Goal: Transaction & Acquisition: Purchase product/service

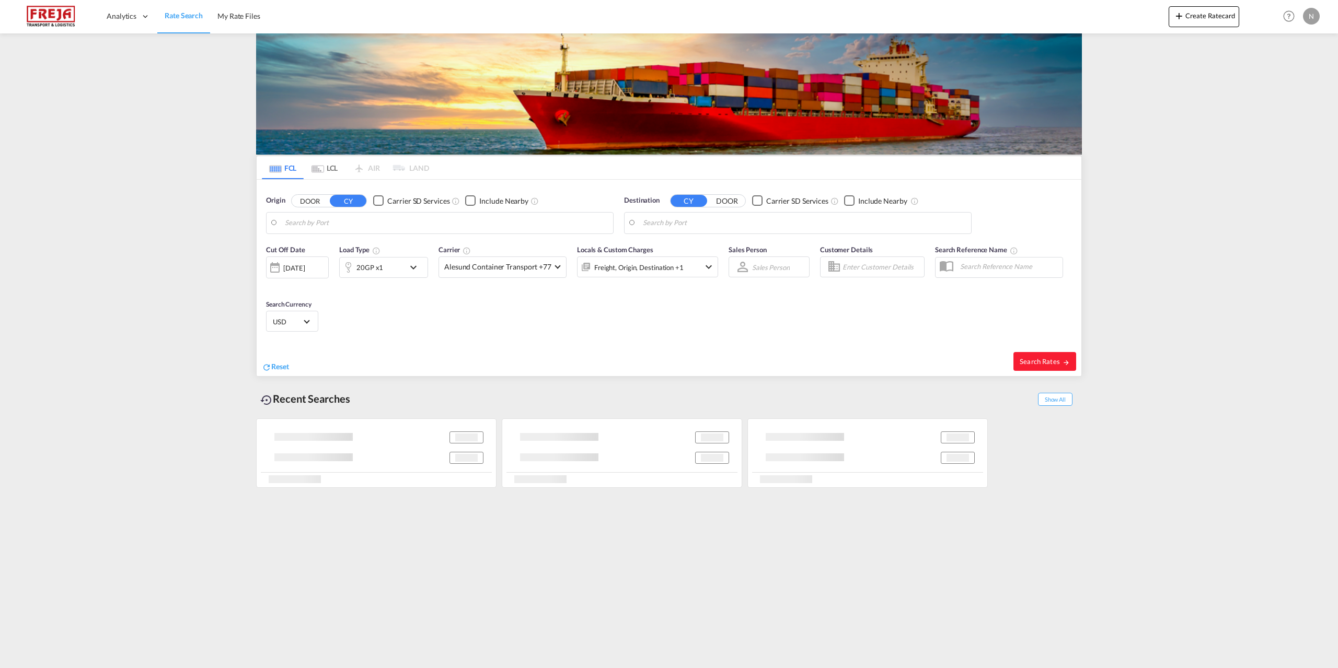
type input "[GEOGRAPHIC_DATA], [GEOGRAPHIC_DATA]"
type input "[PERSON_NAME], PTSIE"
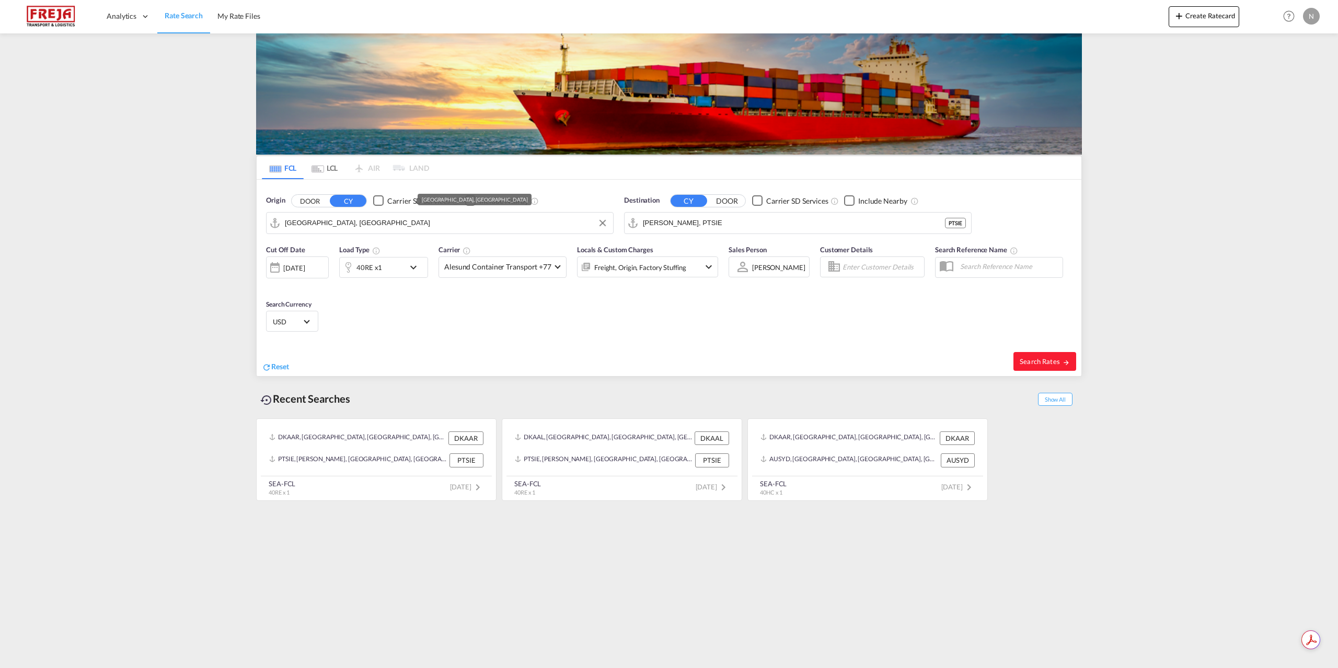
click at [424, 217] on input "[GEOGRAPHIC_DATA], [GEOGRAPHIC_DATA]" at bounding box center [446, 223] width 323 height 16
click at [376, 257] on div "[GEOGRAPHIC_DATA] ([GEOGRAPHIC_DATA]) Denmark DKCPH" at bounding box center [366, 251] width 199 height 31
type input "[GEOGRAPHIC_DATA] ([GEOGRAPHIC_DATA]), DKCPH"
click at [707, 225] on input "[PERSON_NAME], PTSIE" at bounding box center [804, 223] width 323 height 16
click at [703, 249] on div "Callao [GEOGRAPHIC_DATA] PECLL" at bounding box center [724, 251] width 199 height 31
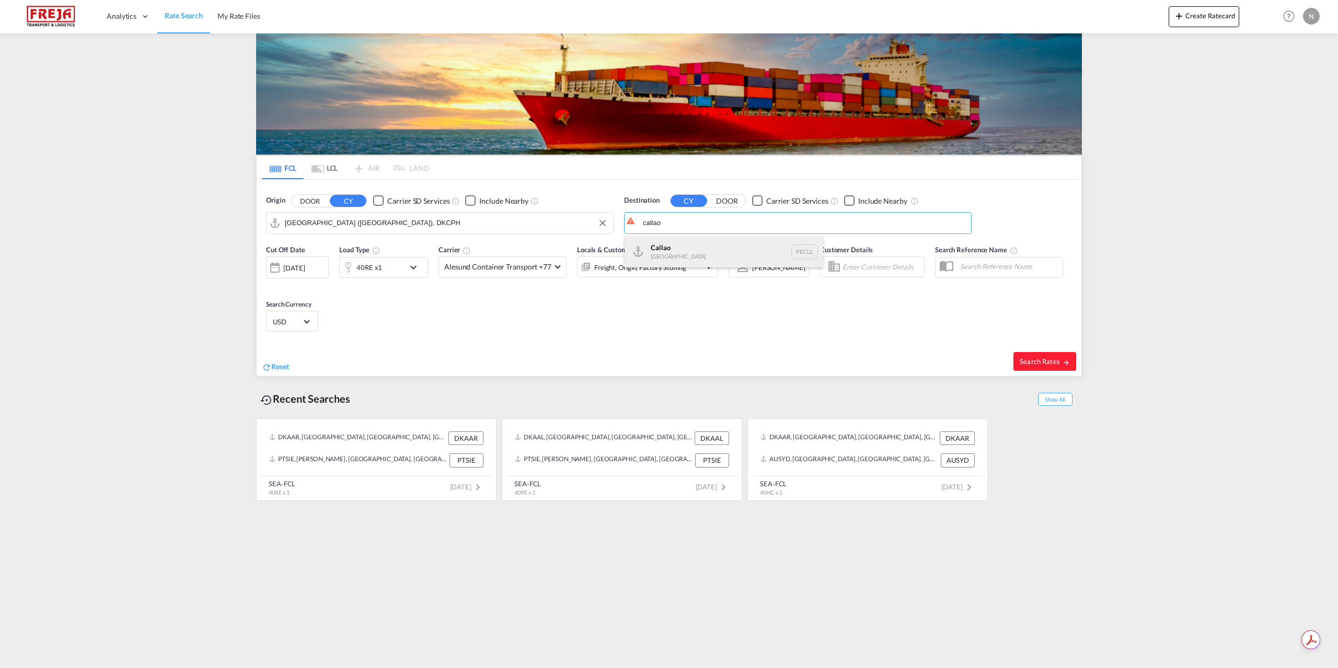
type input "Callao, PECLL"
click at [408, 272] on md-icon "icon-chevron-down" at bounding box center [416, 267] width 18 height 13
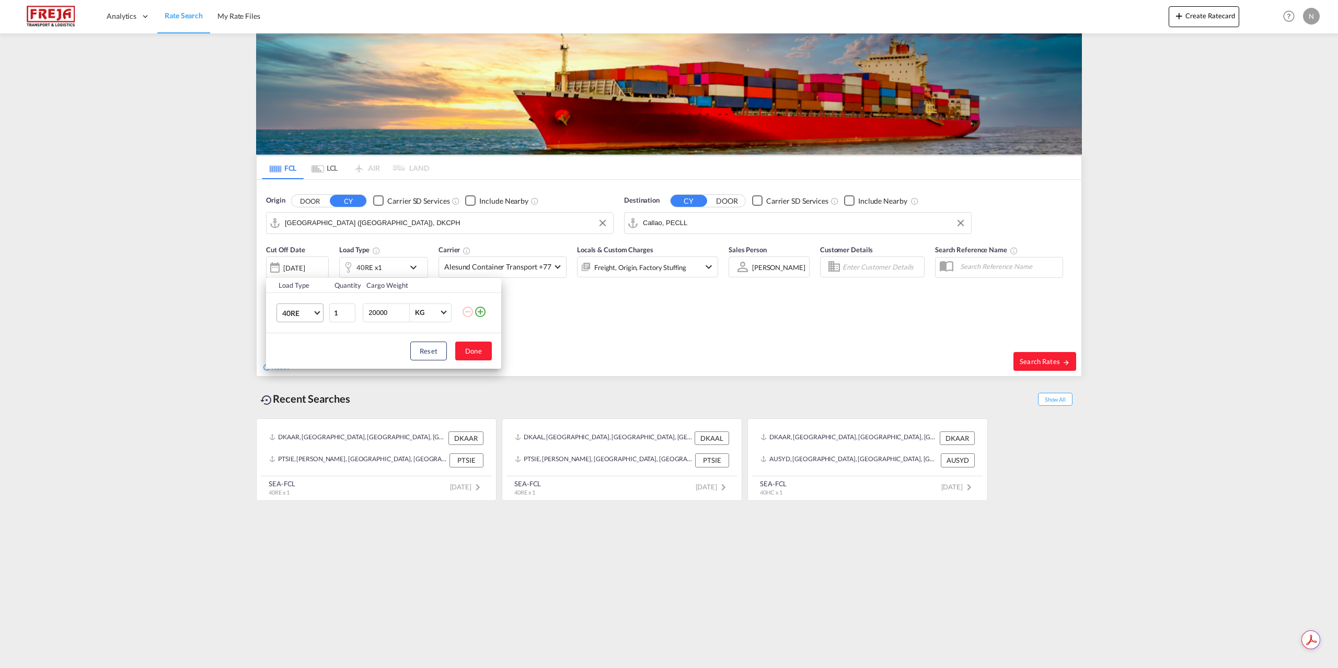
click at [303, 310] on span "40RE" at bounding box center [297, 313] width 30 height 10
click at [305, 260] on md-option "20GP" at bounding box center [309, 258] width 71 height 25
click at [485, 351] on button "Done" at bounding box center [473, 351] width 37 height 19
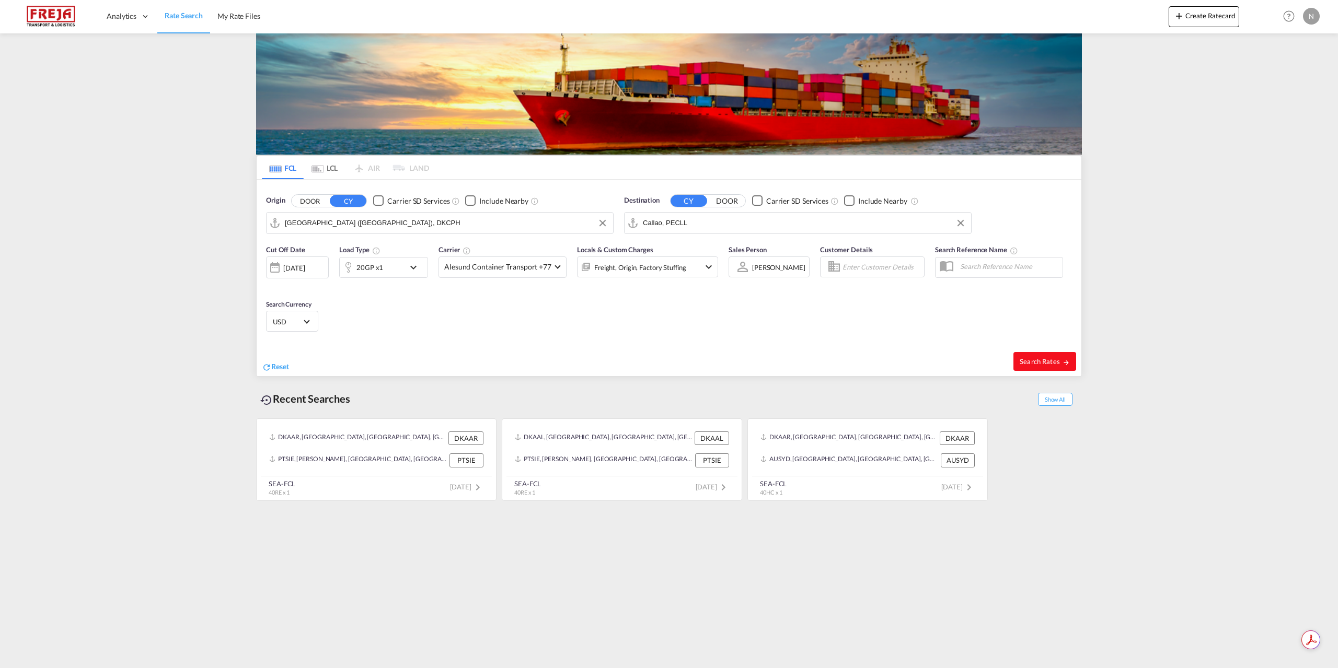
click at [1028, 359] on span "Search Rates" at bounding box center [1045, 361] width 50 height 8
type input "DKCPH to PECLL / [DATE]"
